Goal: Task Accomplishment & Management: Manage account settings

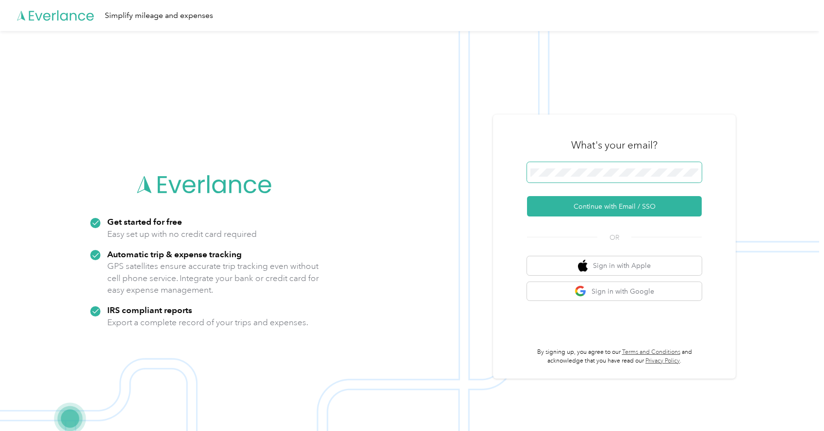
click at [555, 178] on span at bounding box center [614, 172] width 175 height 20
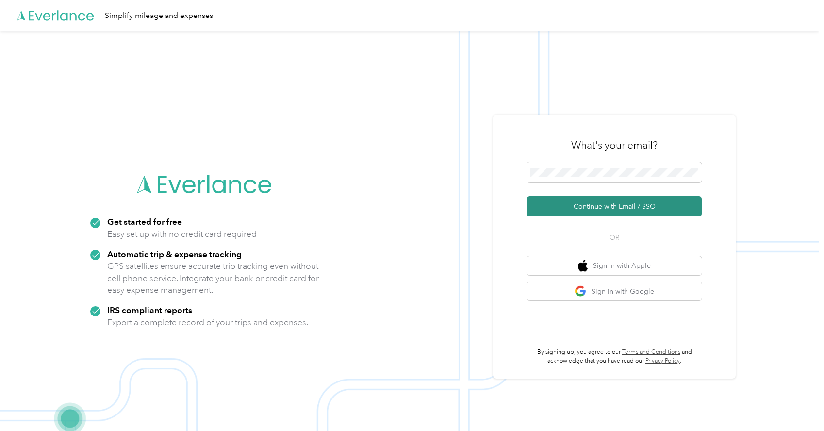
click at [616, 207] on button "Continue with Email / SSO" at bounding box center [614, 206] width 175 height 20
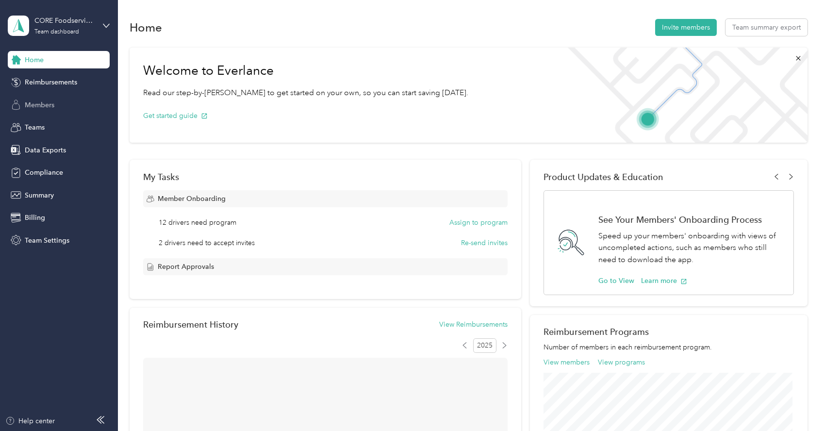
click at [52, 104] on span "Members" at bounding box center [40, 105] width 30 height 10
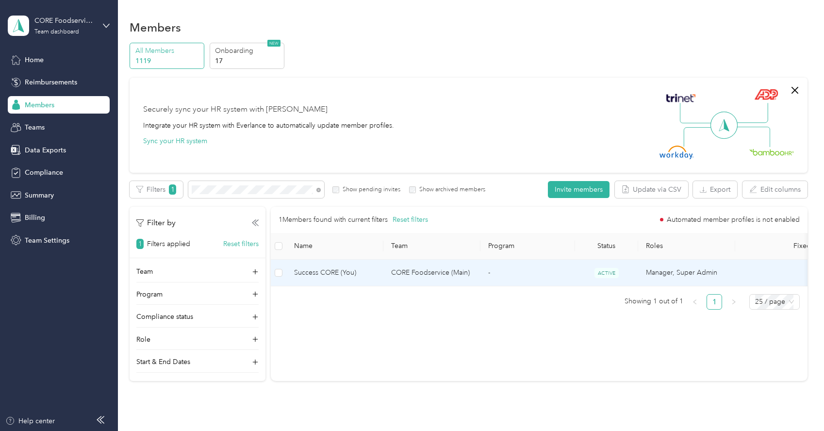
click at [369, 272] on span "Success CORE (You)" at bounding box center [335, 273] width 82 height 11
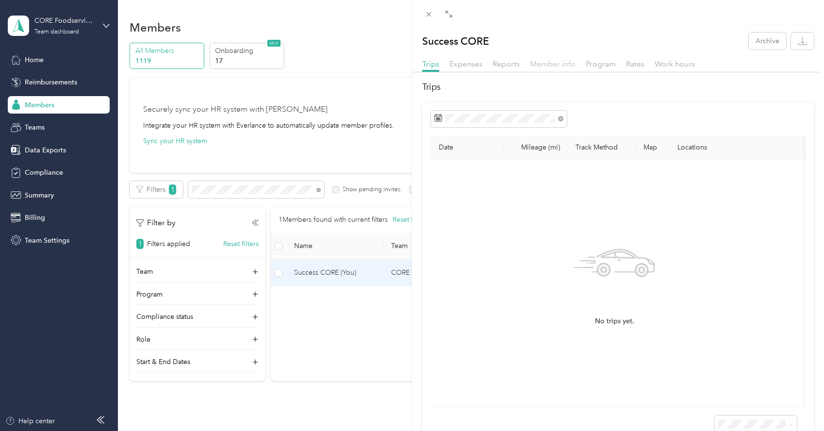
click at [552, 61] on span "Member info" at bounding box center [553, 63] width 46 height 9
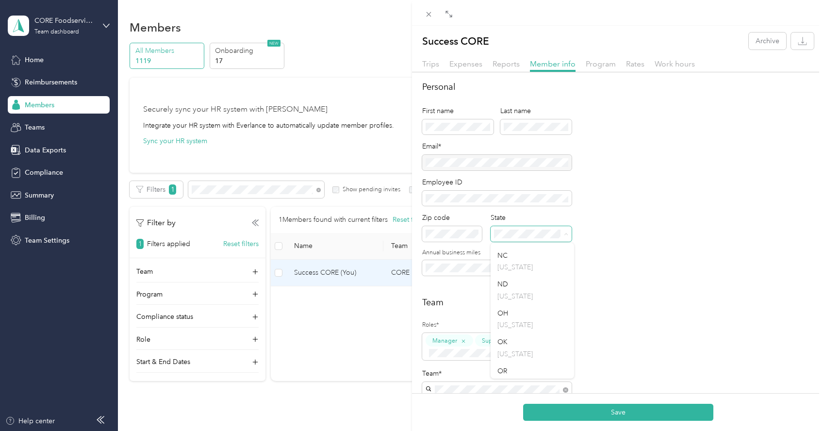
scroll to position [982, 0]
click at [514, 266] on div "NC [US_STATE]" at bounding box center [533, 257] width 70 height 22
click at [605, 405] on button "Save" at bounding box center [618, 412] width 190 height 17
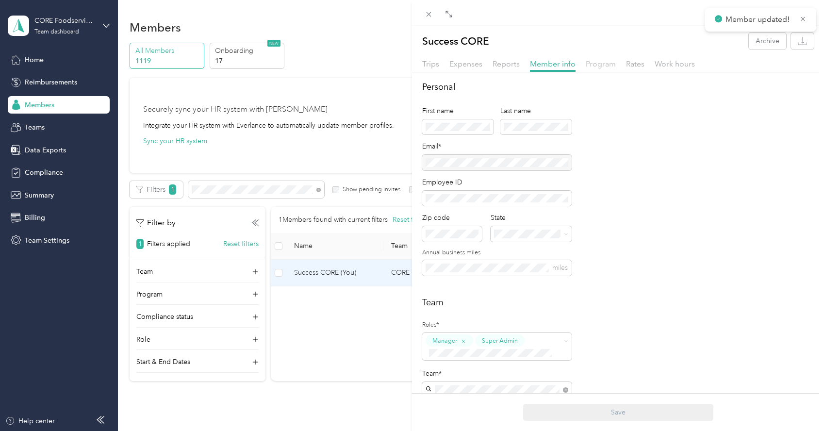
click at [606, 63] on span "Program" at bounding box center [601, 63] width 30 height 9
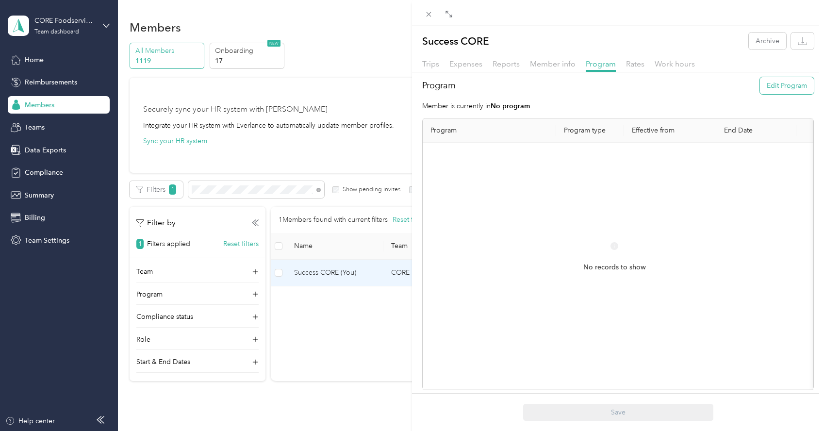
click at [765, 83] on button "Edit Program" at bounding box center [787, 85] width 54 height 17
click at [540, 166] on span at bounding box center [490, 163] width 118 height 16
click at [487, 252] on div "Level A (FAVR)" at bounding box center [489, 247] width 104 height 10
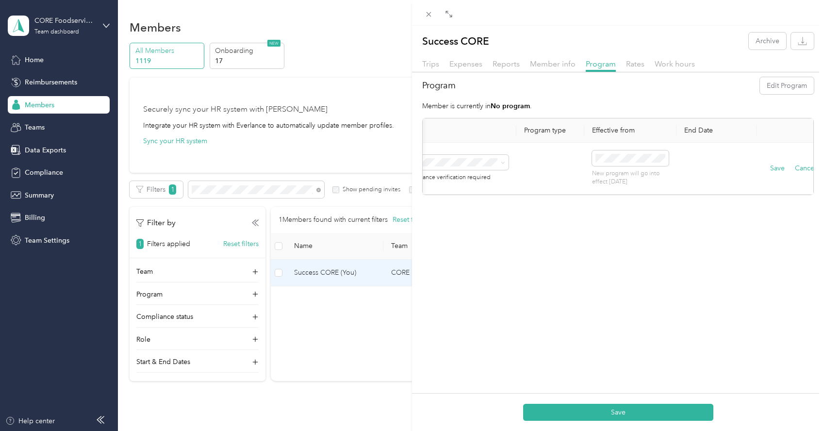
scroll to position [0, 63]
click at [757, 165] on button "Save" at bounding box center [761, 168] width 15 height 11
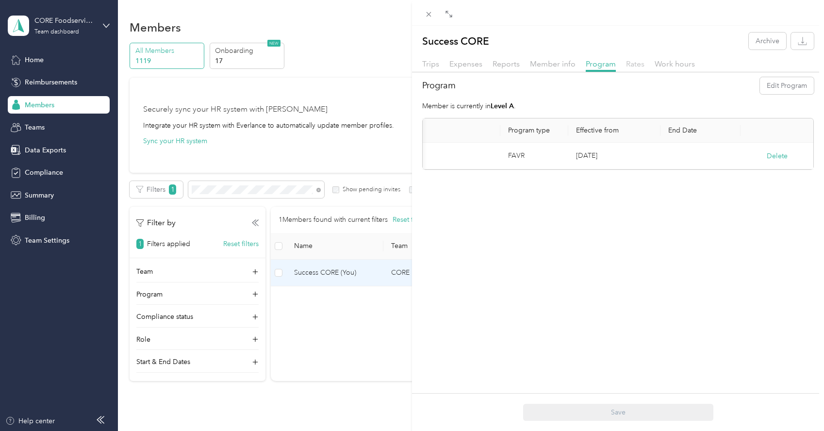
click at [634, 63] on span "Rates" at bounding box center [635, 63] width 18 height 9
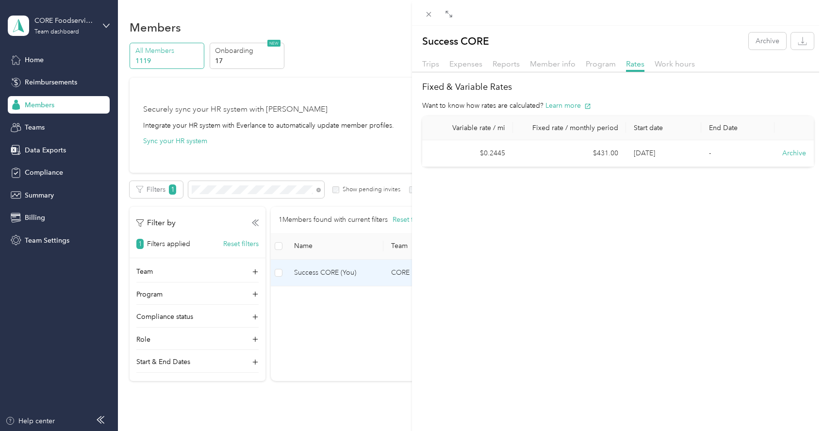
click at [359, 314] on div "Success CORE Archive Trips Expenses Reports Member info Program Rates Work hour…" at bounding box center [412, 215] width 824 height 431
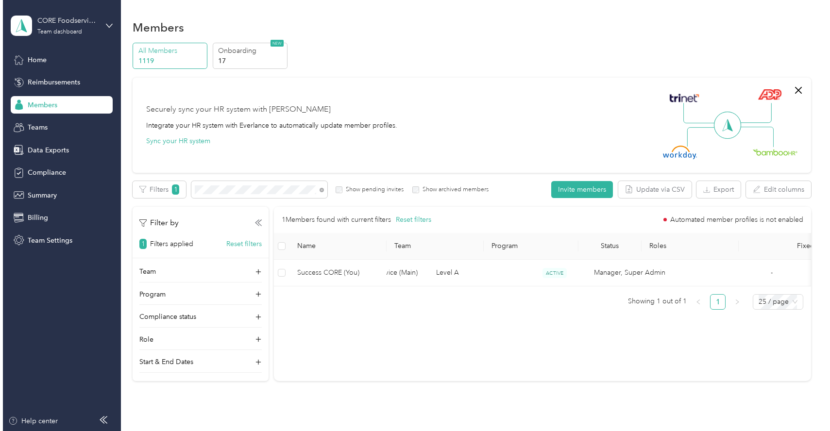
scroll to position [0, 95]
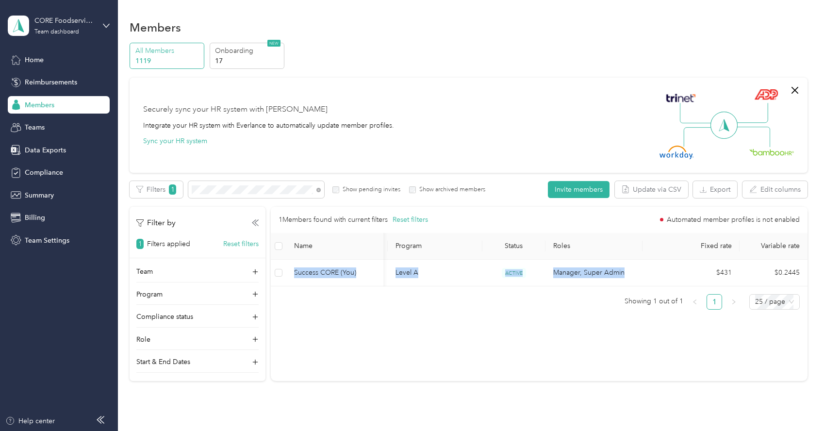
copy table "Success CORE (You) CORE Foodservice (Main) Level A ACTIVE Manager, Super Admin"
drag, startPoint x: 694, startPoint y: 269, endPoint x: 811, endPoint y: 265, distance: 117.1
click at [815, 266] on div "Members All Members 1119 Onboarding 17 NEW Securely sync your HR system with Ev…" at bounding box center [469, 221] width 702 height 442
